Goal: Task Accomplishment & Management: Complete application form

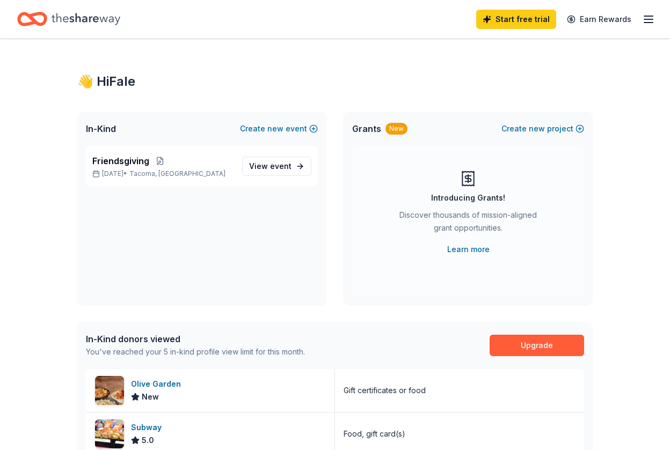
click at [325, 85] on div "👋 Hi Fale" at bounding box center [334, 81] width 515 height 17
click at [278, 168] on span "event" at bounding box center [280, 166] width 21 height 9
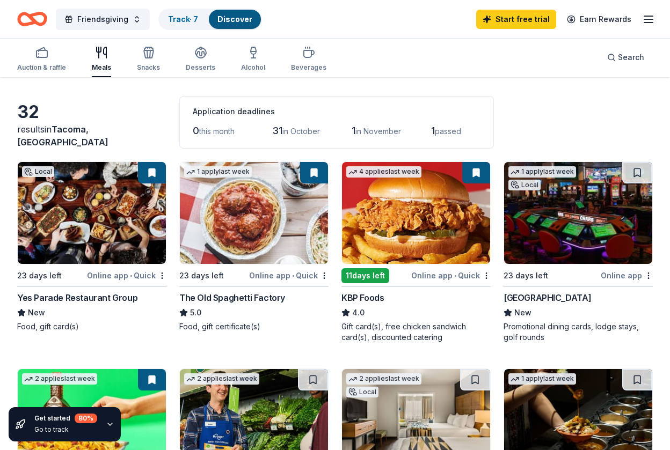
scroll to position [34, 0]
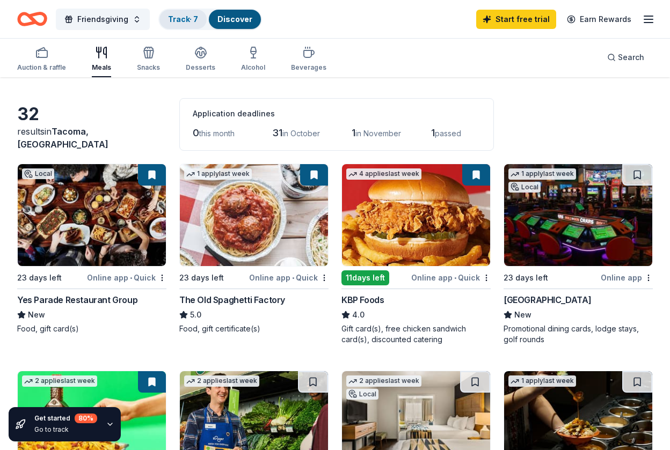
click at [184, 20] on link "Track · 7" at bounding box center [183, 18] width 30 height 9
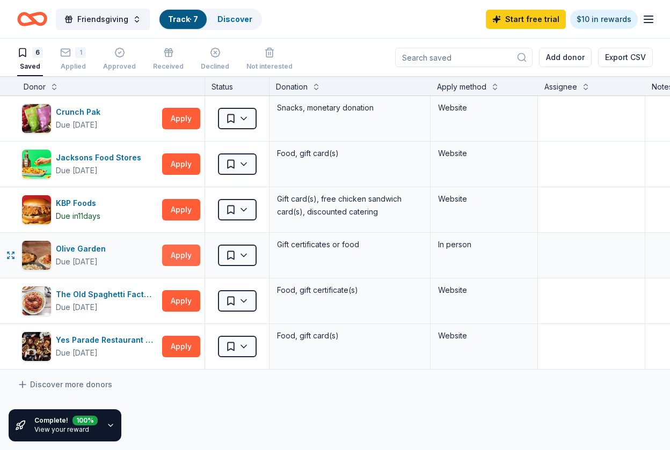
click at [171, 251] on button "Apply" at bounding box center [181, 255] width 38 height 21
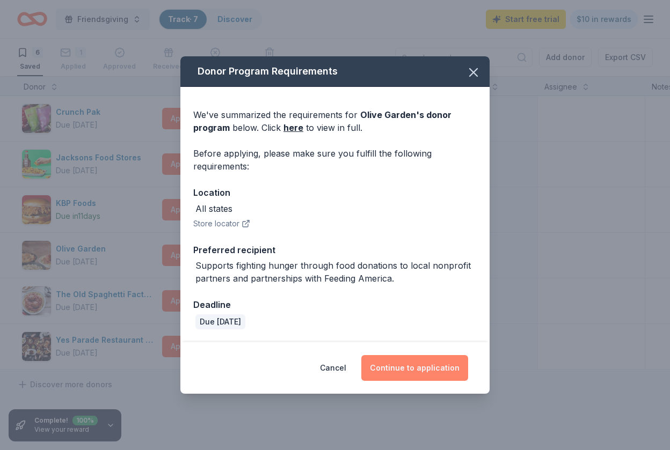
click at [435, 374] on button "Continue to application" at bounding box center [414, 368] width 107 height 26
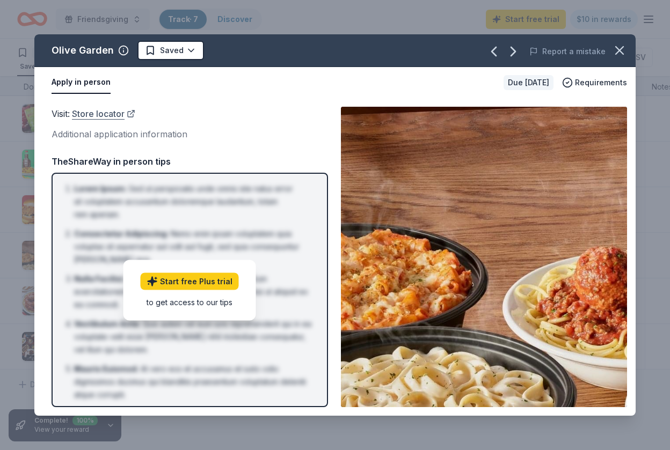
click at [103, 111] on link "Store locator" at bounding box center [103, 114] width 63 height 14
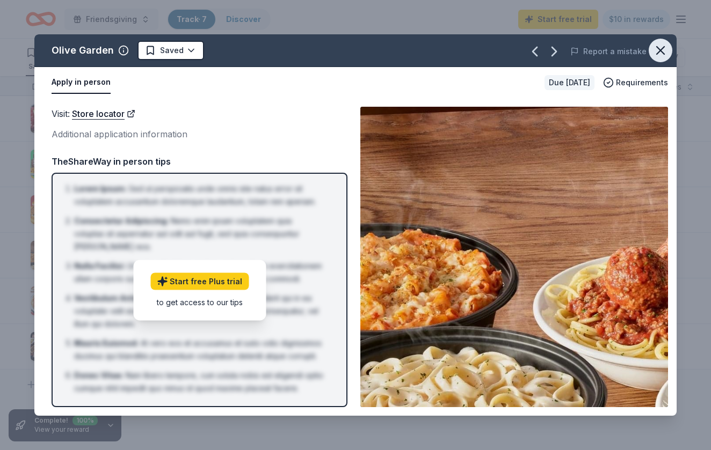
click at [665, 44] on icon "button" at bounding box center [660, 50] width 15 height 15
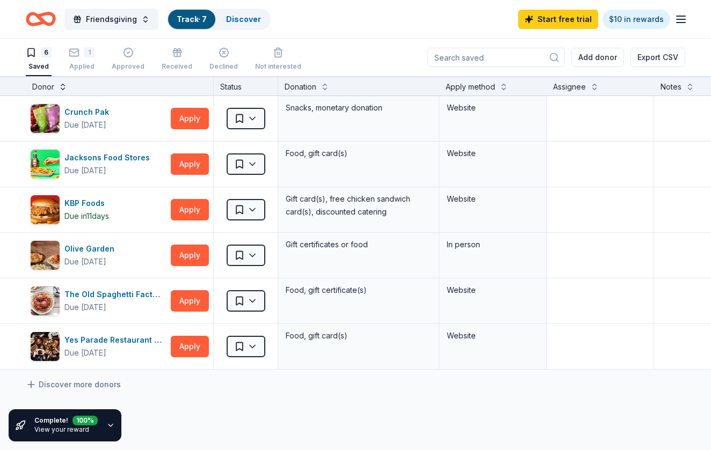
click at [61, 85] on button at bounding box center [63, 86] width 9 height 11
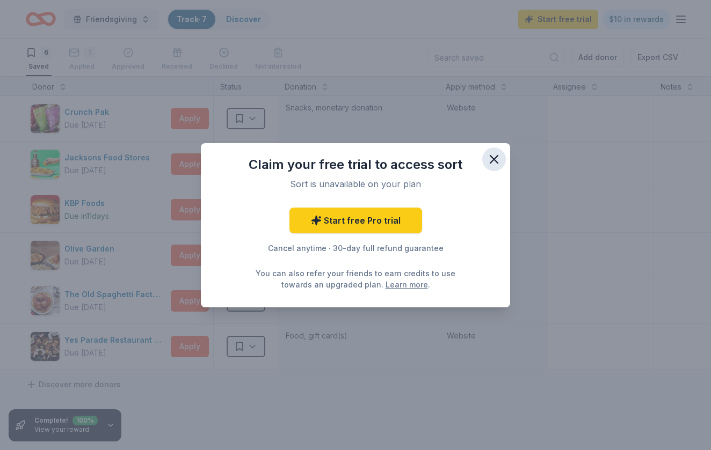
click at [495, 157] on icon "button" at bounding box center [493, 159] width 15 height 15
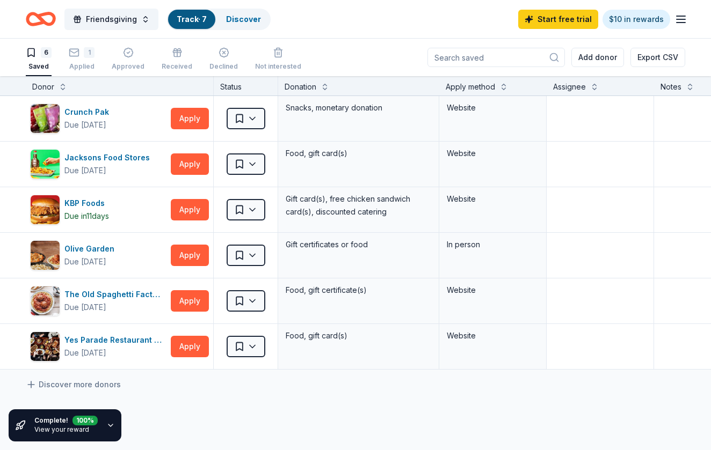
click at [197, 13] on div "Track · 7" at bounding box center [191, 19] width 47 height 19
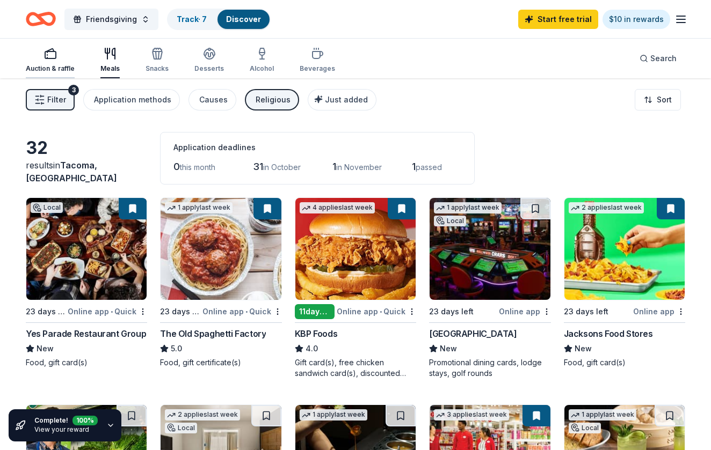
click at [54, 57] on icon "button" at bounding box center [50, 53] width 13 height 13
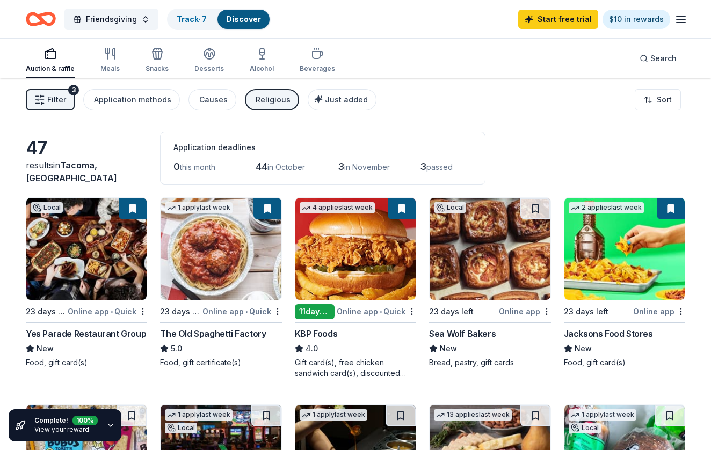
click at [670, 19] on line "button" at bounding box center [681, 19] width 9 height 0
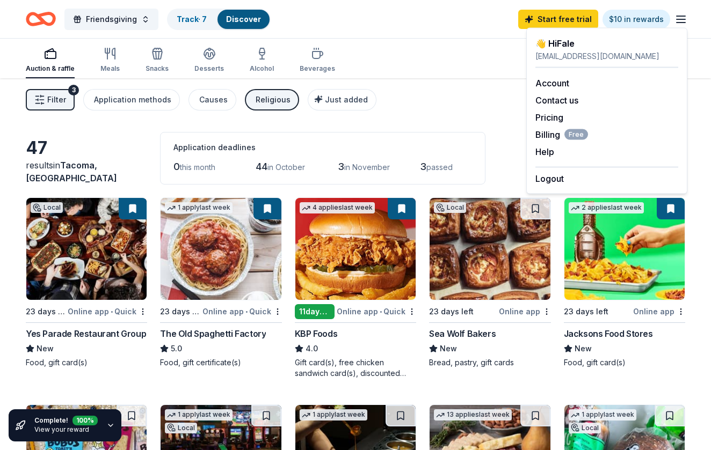
click at [670, 19] on line "button" at bounding box center [681, 19] width 9 height 0
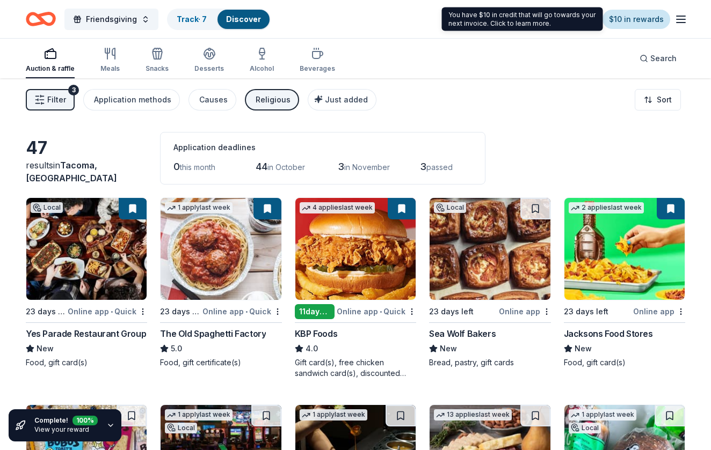
click at [638, 20] on link "$10 in rewards" at bounding box center [636, 19] width 68 height 19
click at [649, 19] on link "$10 in rewards" at bounding box center [636, 19] width 68 height 19
click at [556, 19] on div "You have $10 in credit that will go towards your next invoice. Click to learn m…" at bounding box center [522, 20] width 161 height 24
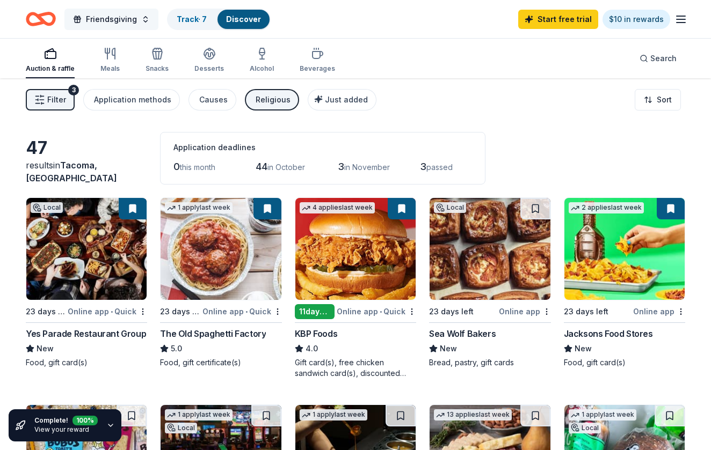
click at [117, 18] on span "Friendsgiving" at bounding box center [111, 19] width 51 height 13
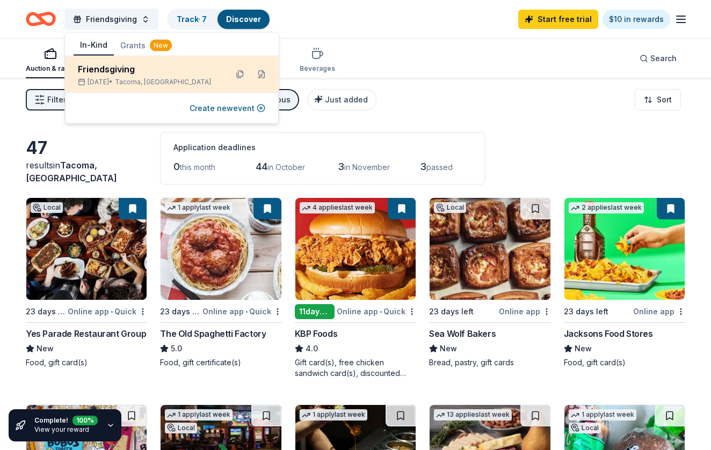
click at [131, 77] on div "Friendsgiving Nov 15, 2025 • Tacoma, WA" at bounding box center [148, 75] width 141 height 24
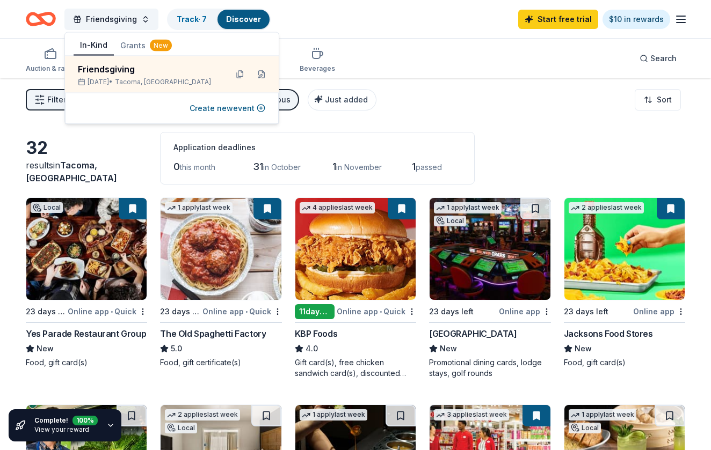
click at [157, 51] on button "Grants New" at bounding box center [146, 45] width 64 height 19
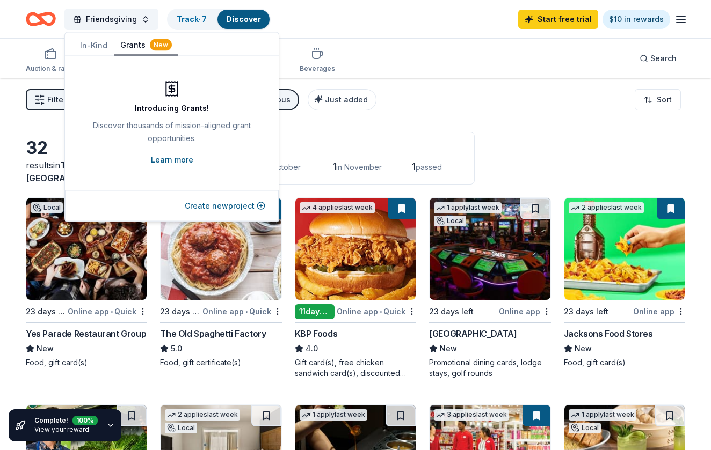
click at [180, 159] on link "Learn more" at bounding box center [172, 160] width 42 height 13
click at [366, 33] on div "Friendsgiving Track · 7 Discover Start free trial $10 in rewards" at bounding box center [355, 19] width 711 height 38
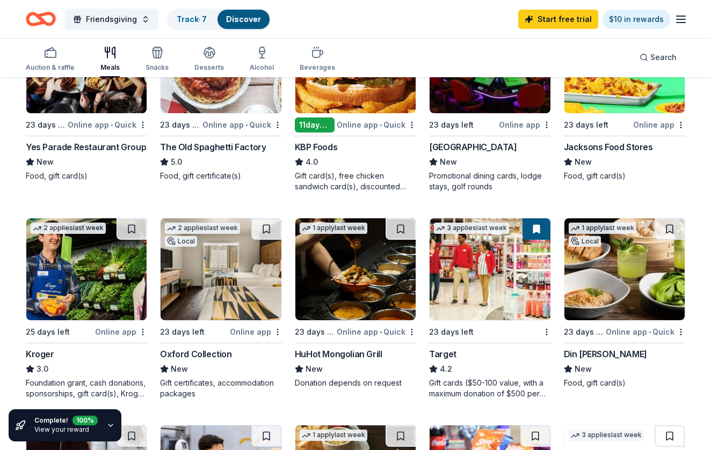
scroll to position [280, 0]
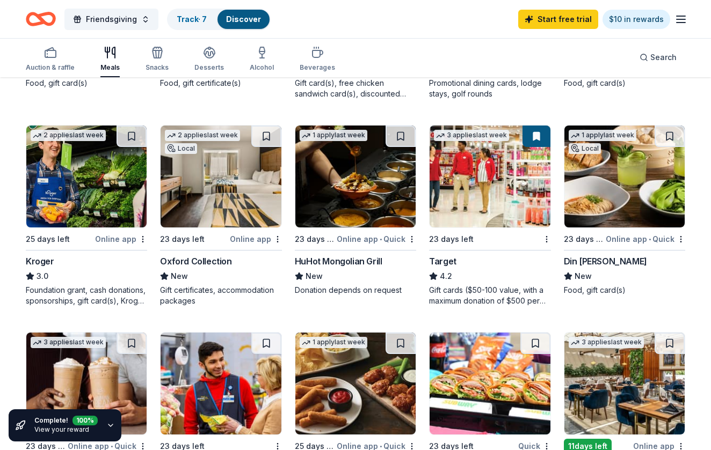
click at [497, 204] on img at bounding box center [490, 177] width 120 height 102
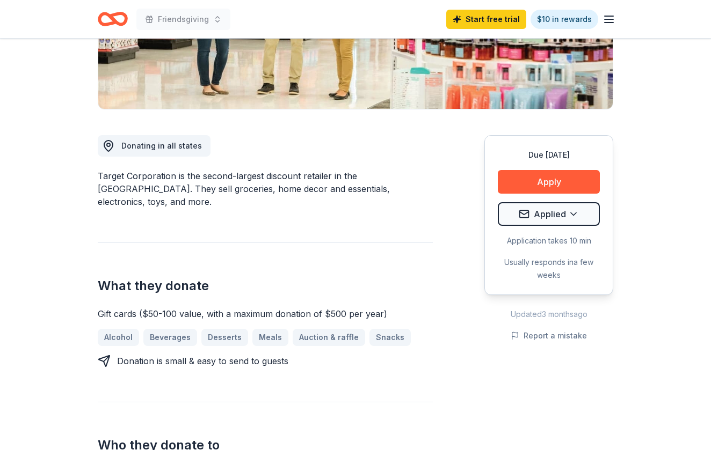
scroll to position [251, 0]
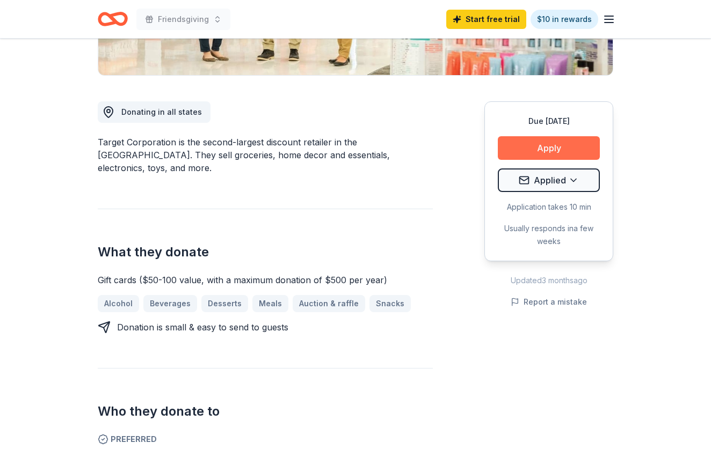
click at [548, 142] on button "Apply" at bounding box center [549, 148] width 102 height 24
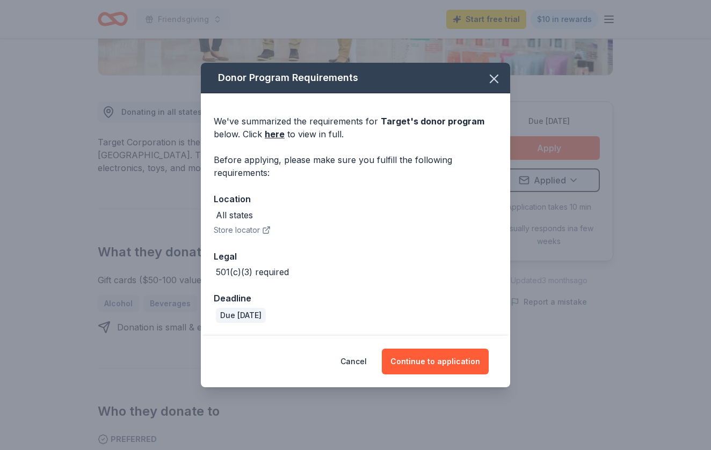
click at [372, 220] on div "All states" at bounding box center [356, 215] width 284 height 13
click at [468, 361] on button "Continue to application" at bounding box center [435, 362] width 107 height 26
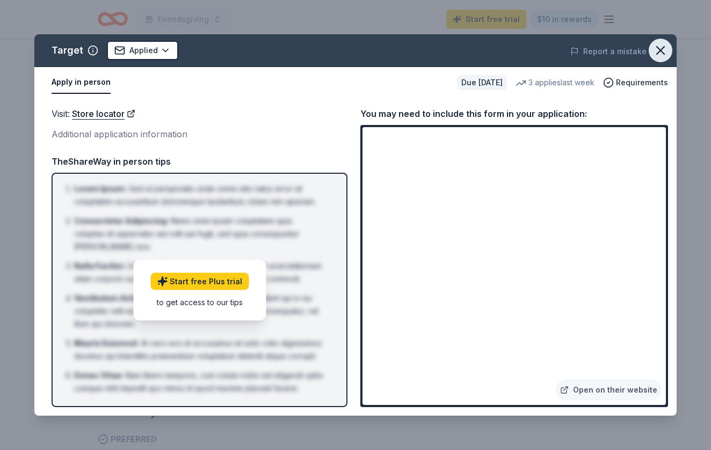
click at [660, 50] on icon "button" at bounding box center [661, 51] width 8 height 8
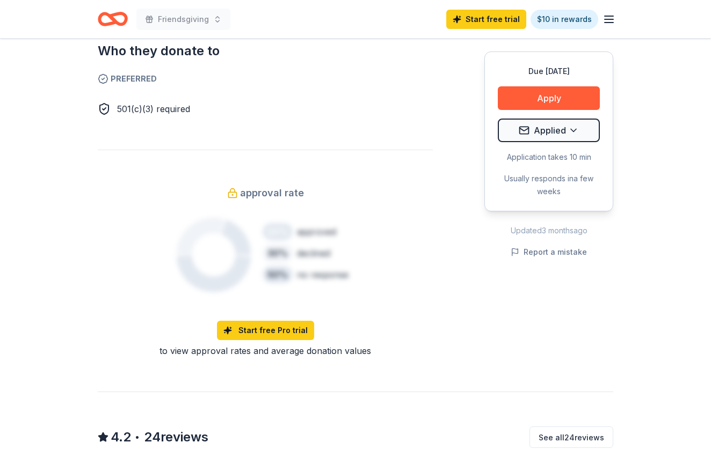
scroll to position [629, 0]
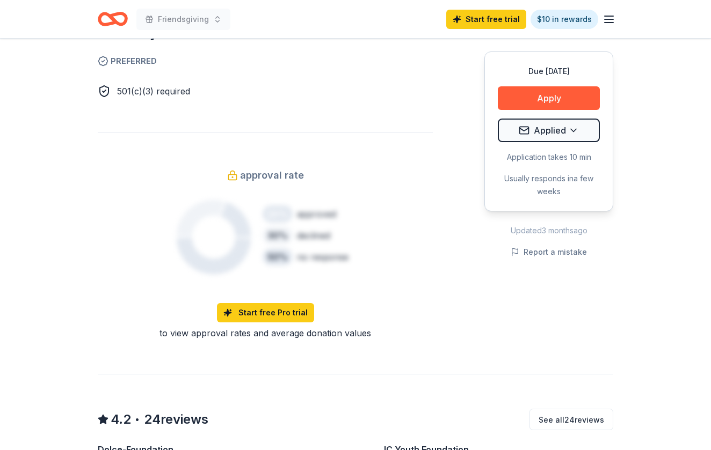
click at [161, 86] on span "501(c)(3) required" at bounding box center [153, 91] width 73 height 11
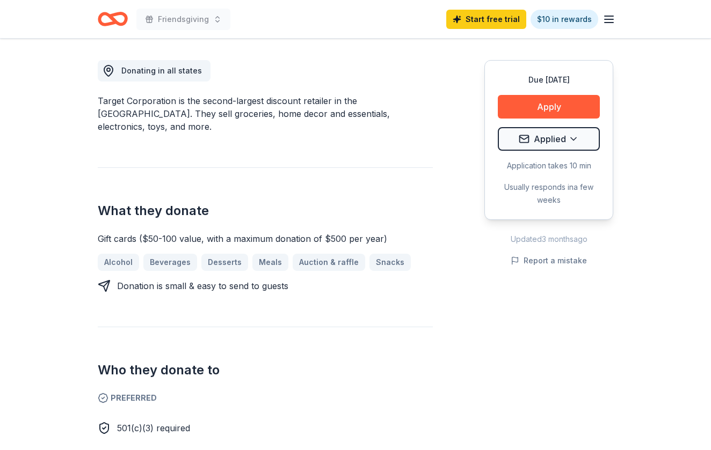
scroll to position [293, 0]
click at [588, 114] on button "Apply" at bounding box center [549, 107] width 102 height 24
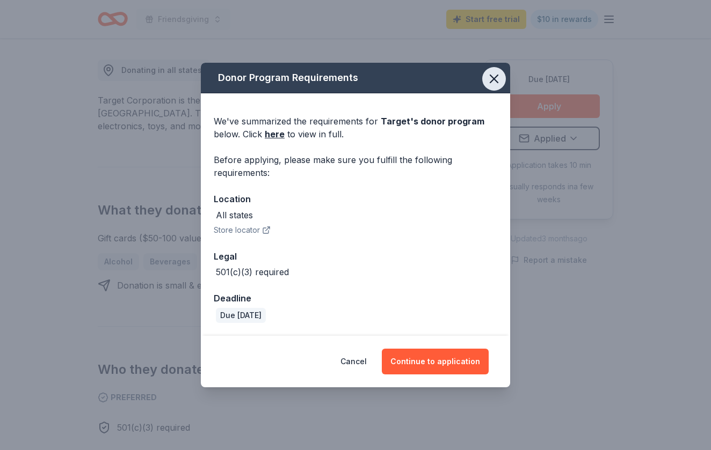
click at [498, 81] on icon "button" at bounding box center [493, 78] width 15 height 15
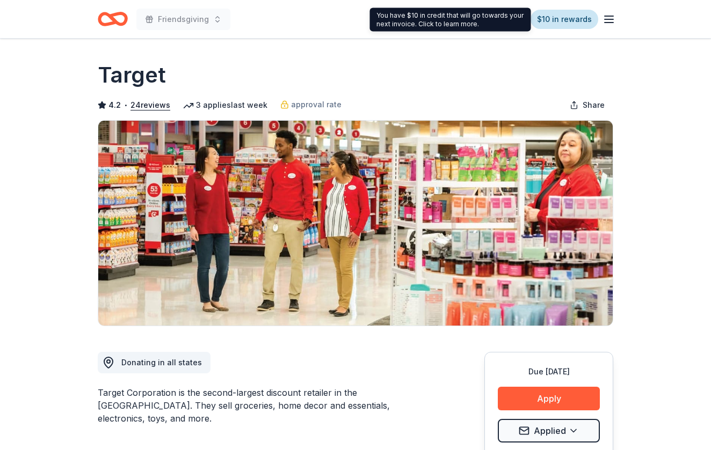
scroll to position [0, 0]
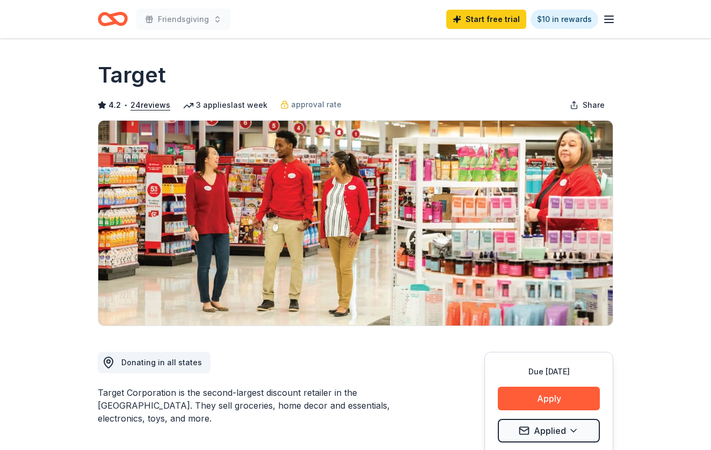
click at [117, 19] on icon "Home" at bounding box center [113, 18] width 30 height 25
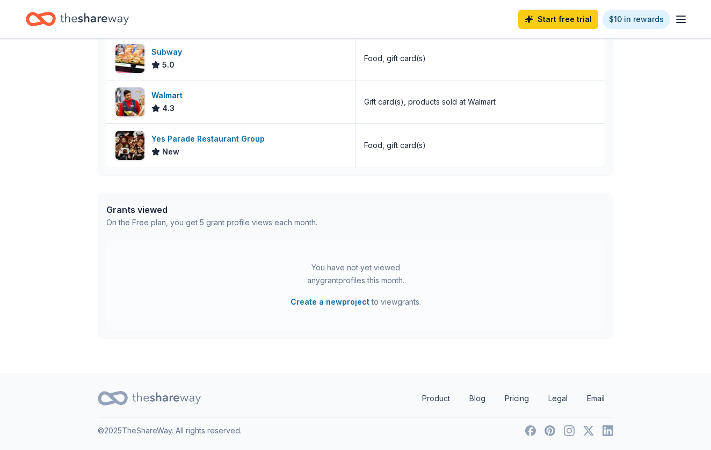
scroll to position [419, 0]
drag, startPoint x: 319, startPoint y: 301, endPoint x: 18, endPoint y: 357, distance: 305.8
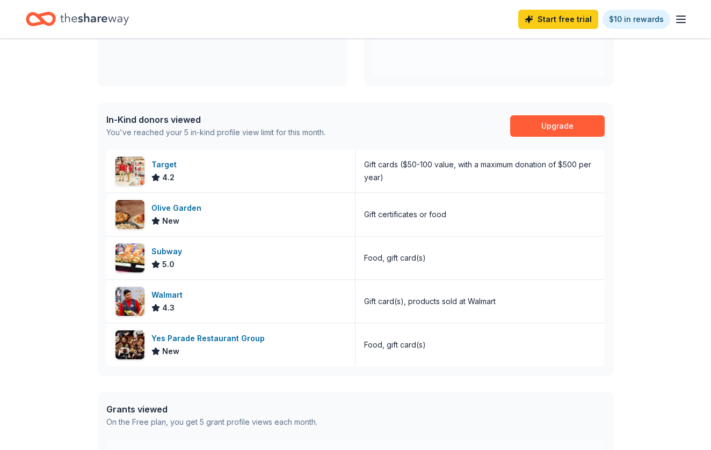
scroll to position [220, 0]
click at [219, 224] on div "Olive Garden New" at bounding box center [230, 214] width 249 height 43
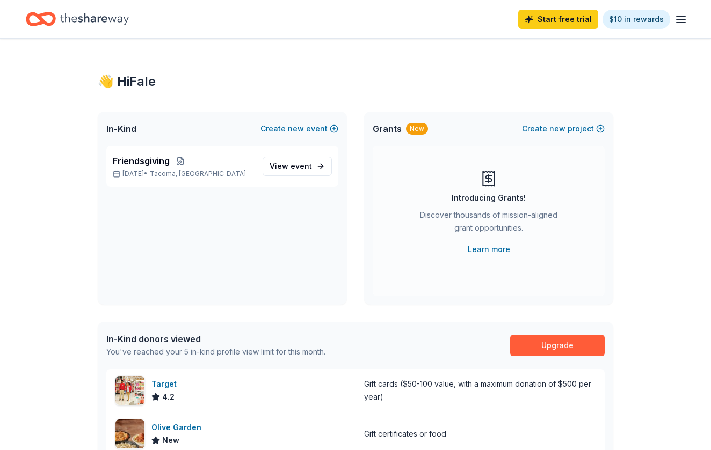
scroll to position [0, 0]
click at [308, 168] on span "event" at bounding box center [300, 166] width 21 height 9
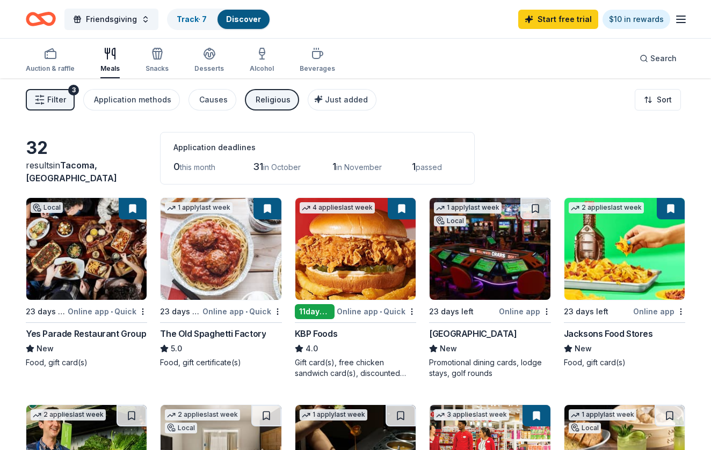
click at [337, 141] on div "Application deadlines 0 this month 31 in [DATE] in [DATE] passed" at bounding box center [317, 158] width 315 height 53
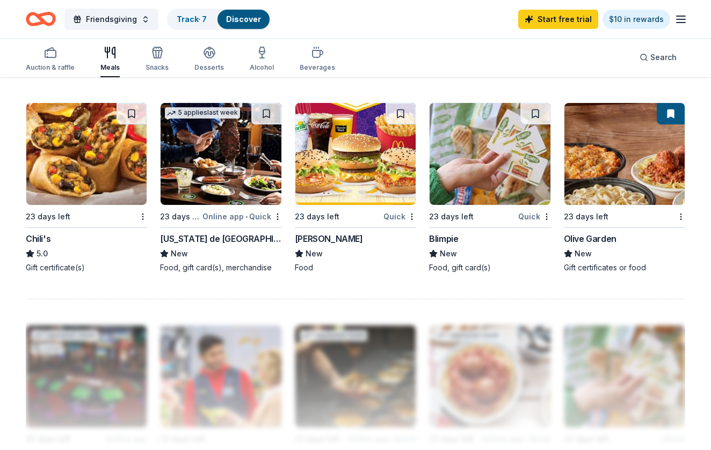
scroll to position [718, 0]
